Goal: Check status: Check status

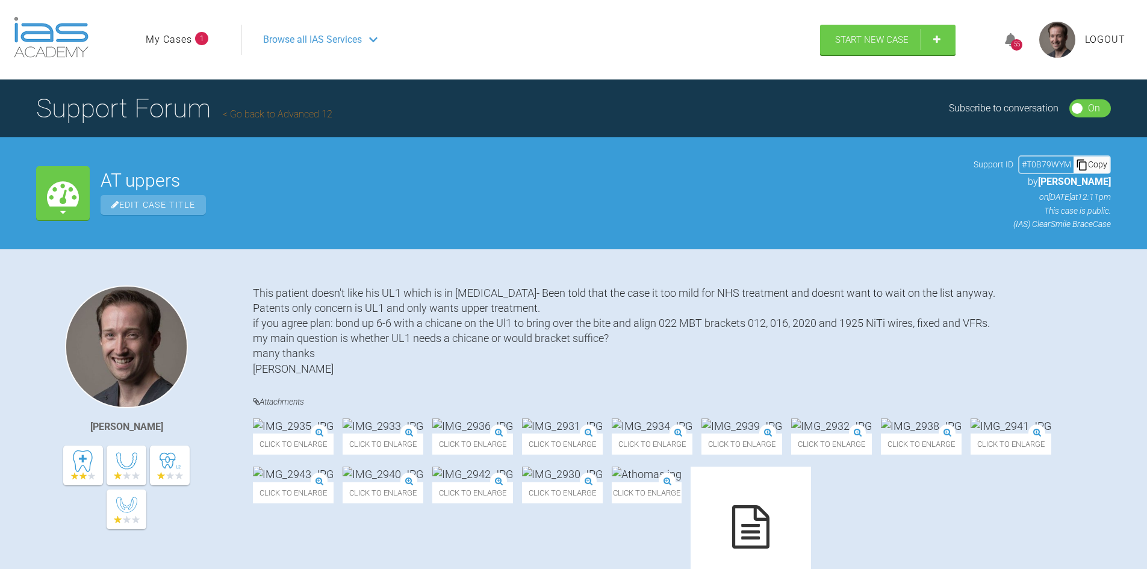
click at [1018, 40] on div "55" at bounding box center [1016, 44] width 11 height 11
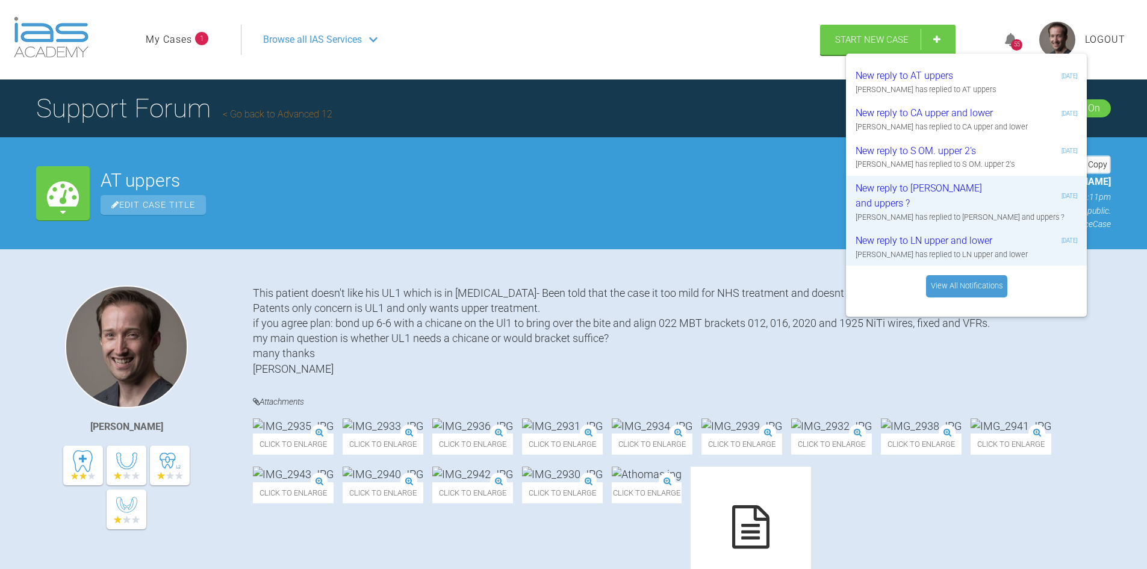
click at [959, 278] on link "View All Notifications" at bounding box center [966, 286] width 81 height 22
